Goal: Task Accomplishment & Management: Manage account settings

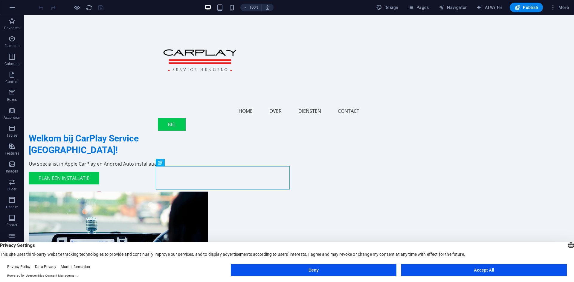
click at [430, 269] on button "Accept All" at bounding box center [484, 271] width 166 height 12
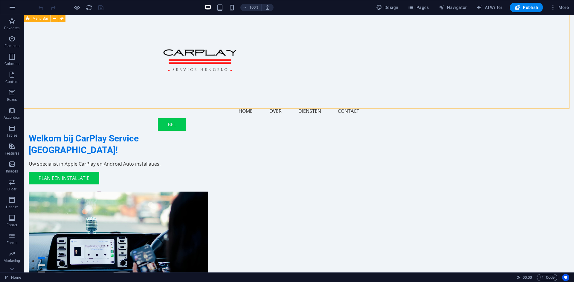
click at [42, 19] on span "Menu Bar" at bounding box center [41, 19] width 16 height 4
click at [52, 19] on button at bounding box center [54, 18] width 7 height 7
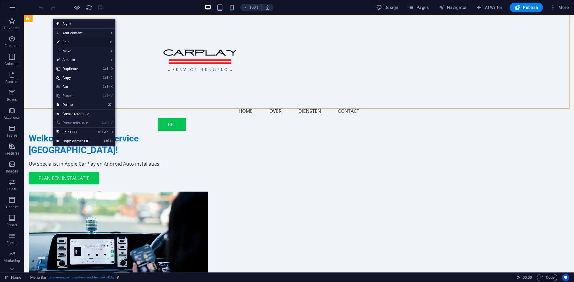
click at [71, 42] on link "⏎ Edit" at bounding box center [73, 42] width 40 height 9
select select "header"
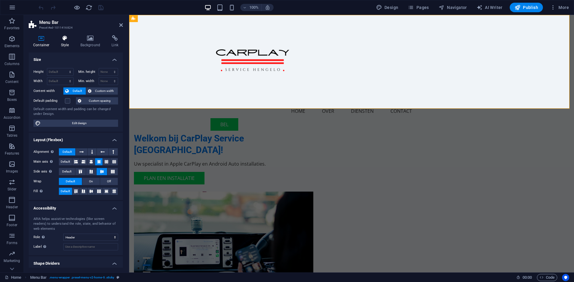
click at [63, 39] on icon at bounding box center [64, 38] width 17 height 6
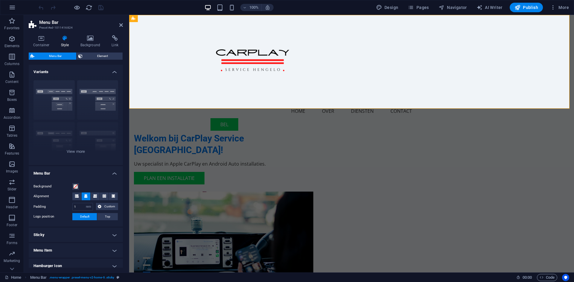
click at [56, 236] on h4 "Sticky" at bounding box center [76, 235] width 94 height 14
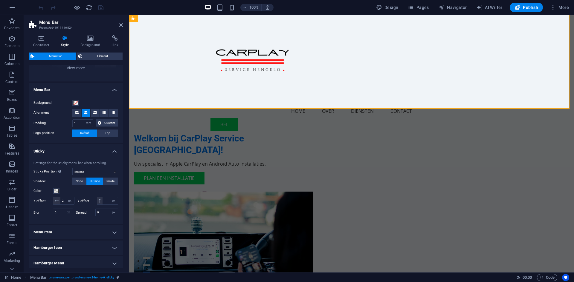
scroll to position [90, 0]
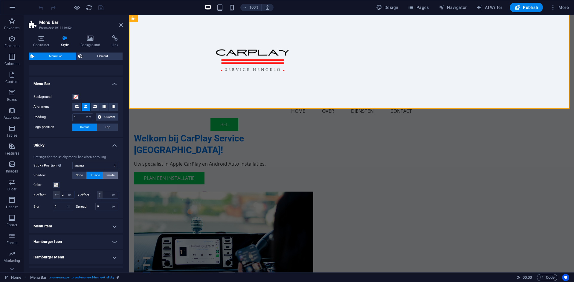
click at [107, 175] on span "Inside" at bounding box center [110, 175] width 8 height 7
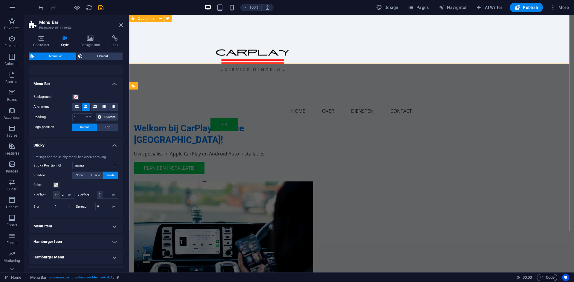
scroll to position [0, 0]
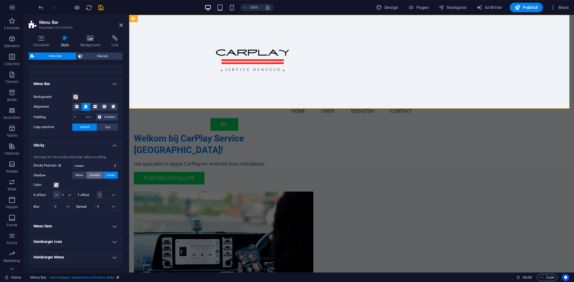
click at [97, 178] on span "Outside" at bounding box center [95, 175] width 10 height 7
click at [56, 185] on span at bounding box center [56, 185] width 5 height 5
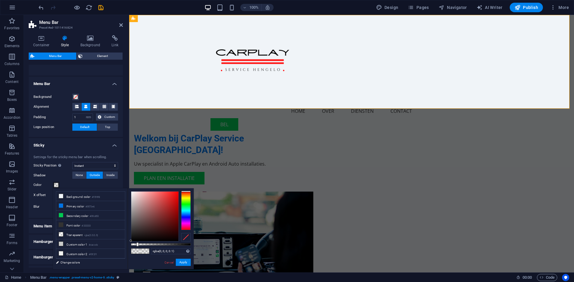
click at [63, 184] on div "Color" at bounding box center [75, 185] width 85 height 7
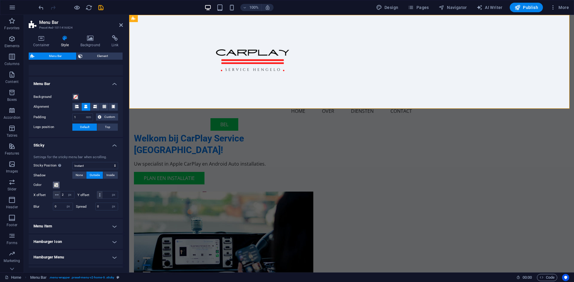
click at [57, 187] on span at bounding box center [56, 185] width 5 height 5
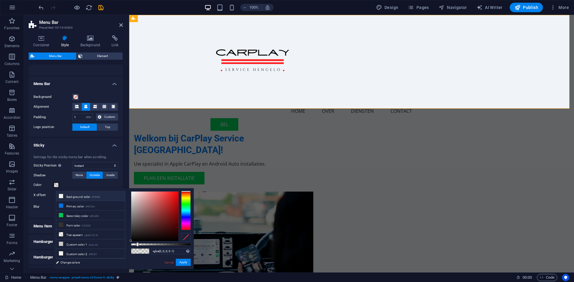
click at [62, 196] on icon at bounding box center [61, 196] width 4 height 4
type input "#f0f4f8"
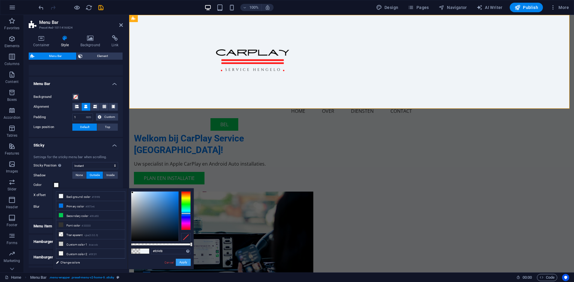
click at [183, 263] on button "Apply" at bounding box center [183, 262] width 15 height 7
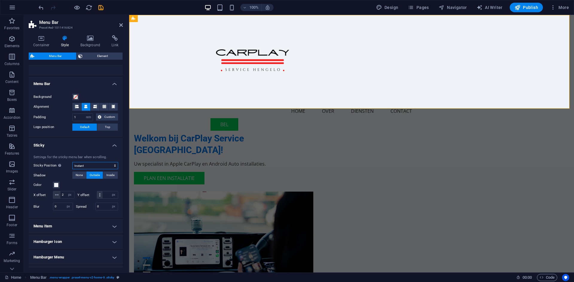
click at [115, 166] on select "Off Instant After menu After banner When scrolling up" at bounding box center [95, 165] width 46 height 7
select select "sticky_menu"
click at [72, 162] on select "Off Instant After menu After banner When scrolling up" at bounding box center [95, 165] width 46 height 7
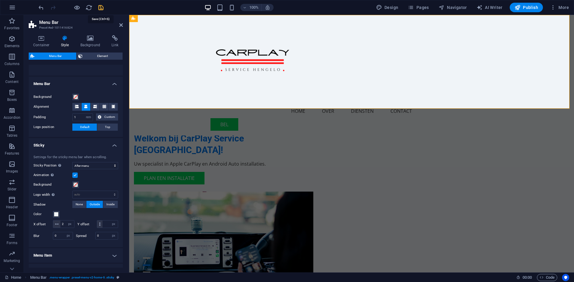
click at [103, 10] on icon "save" at bounding box center [100, 7] width 7 height 7
checkbox input "false"
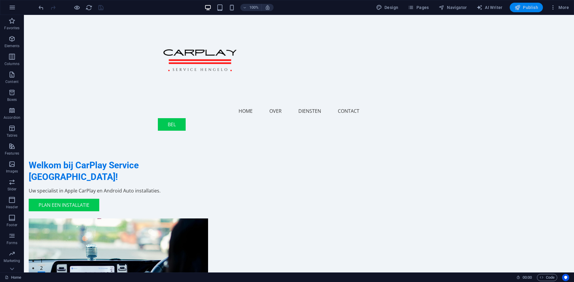
click at [530, 7] on span "Publish" at bounding box center [526, 7] width 24 height 6
